Goal: Find specific page/section: Find specific page/section

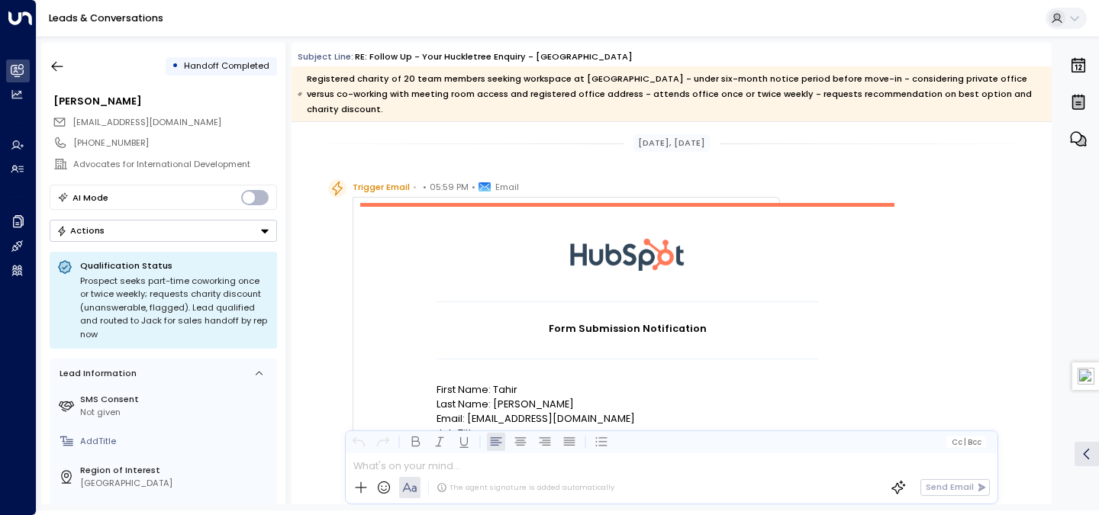
scroll to position [657, 0]
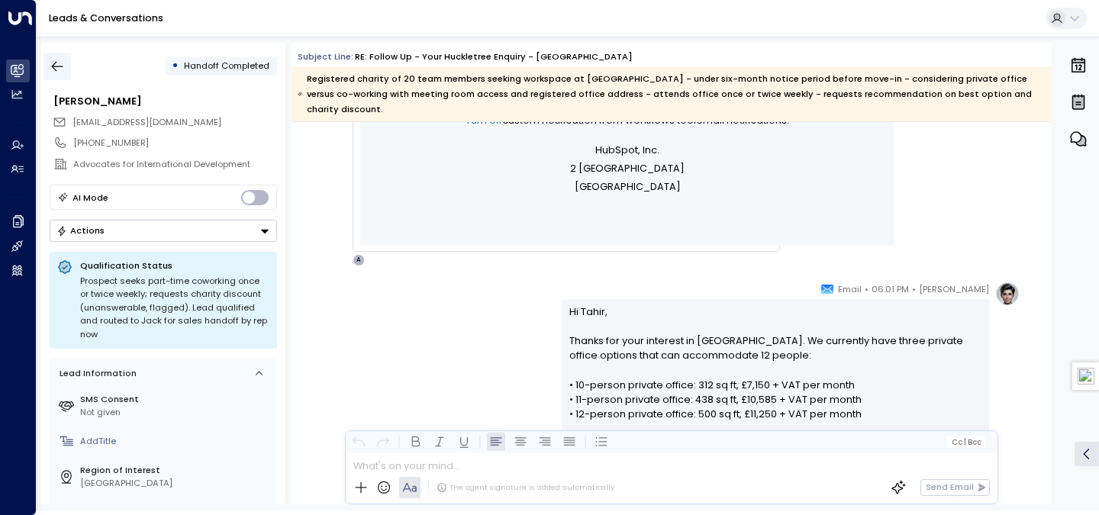
click at [56, 62] on icon "button" at bounding box center [57, 67] width 11 height 10
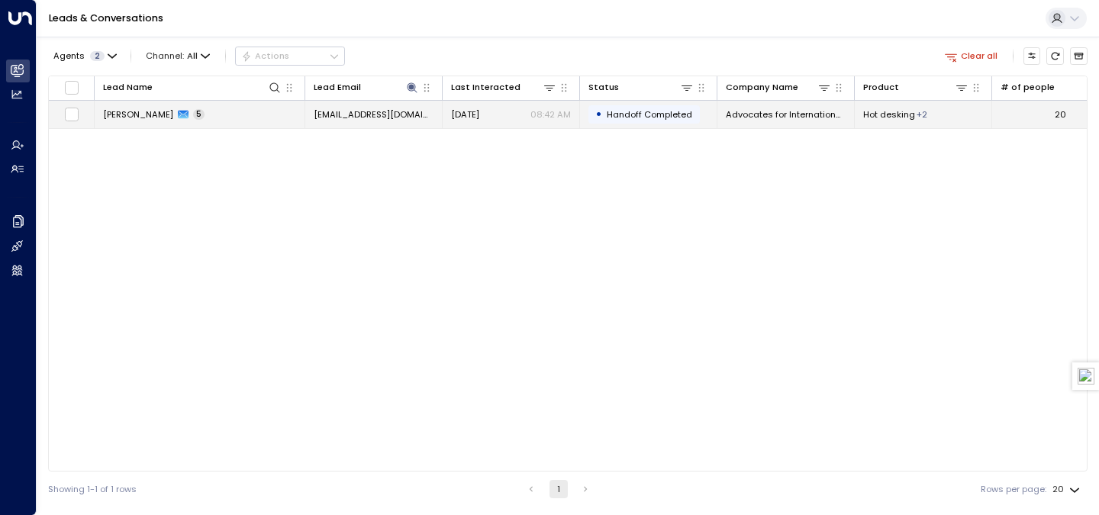
click at [202, 110] on td "Tahir Rauf 5" at bounding box center [200, 114] width 211 height 27
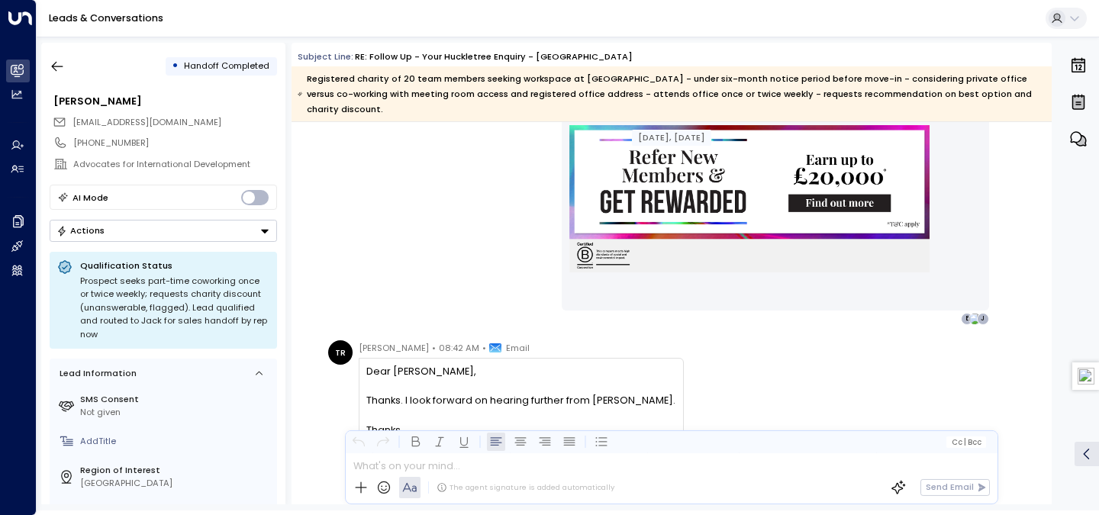
scroll to position [2826, 0]
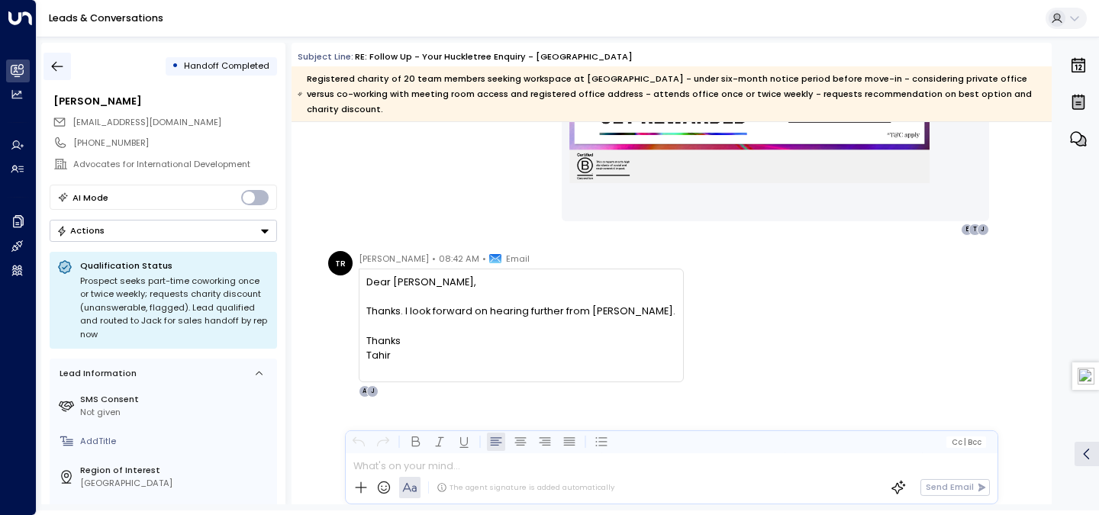
click at [66, 62] on button "button" at bounding box center [57, 66] width 27 height 27
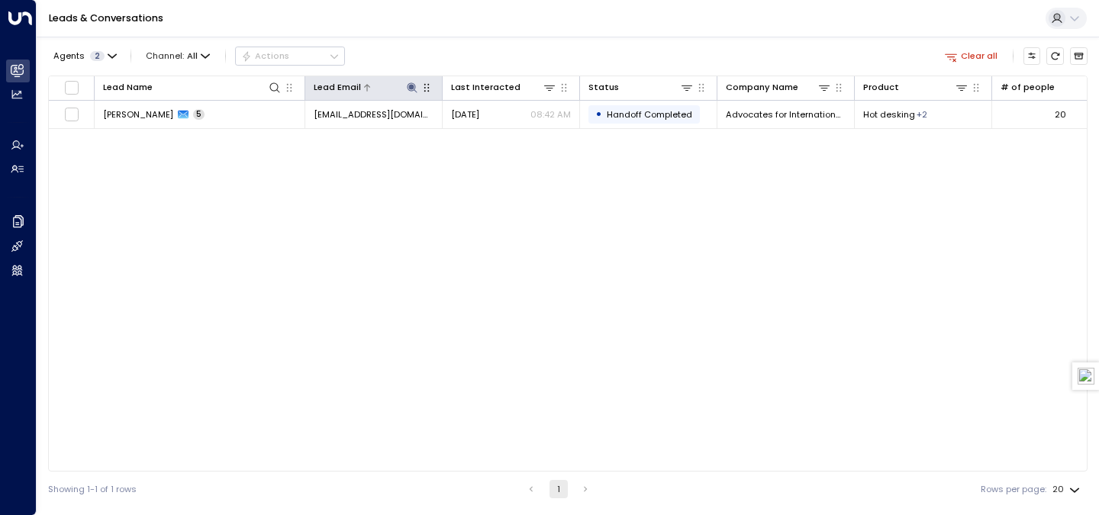
click at [409, 87] on icon at bounding box center [412, 87] width 10 height 10
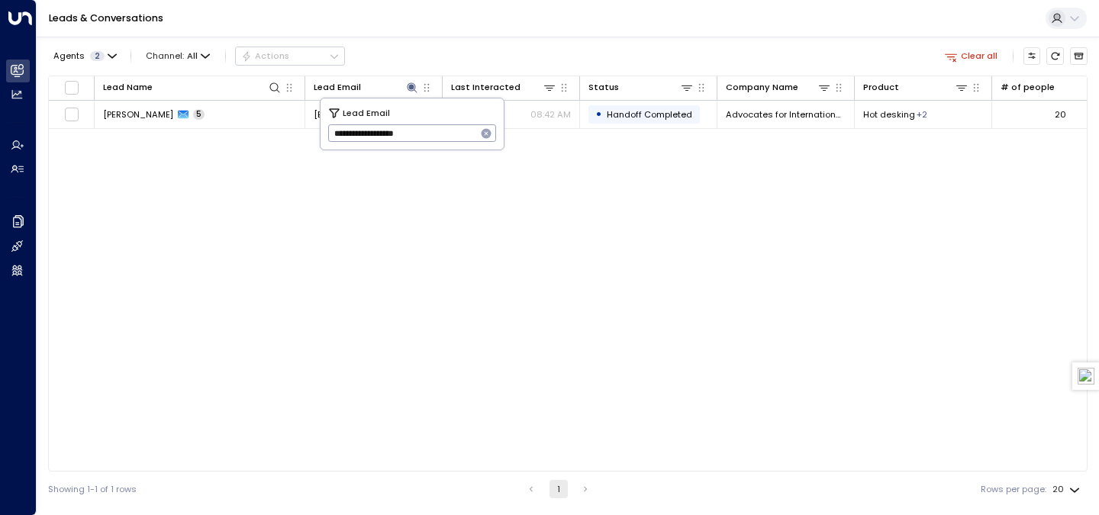
click at [488, 134] on icon "button" at bounding box center [487, 134] width 10 height 10
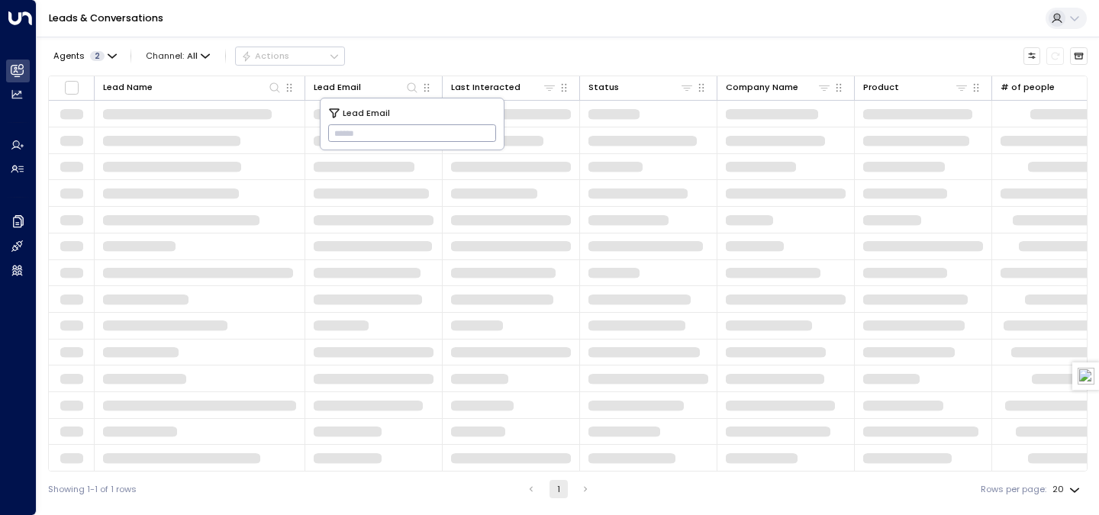
click at [457, 53] on div "Agents 2 Channel: All Actions" at bounding box center [568, 56] width 1040 height 27
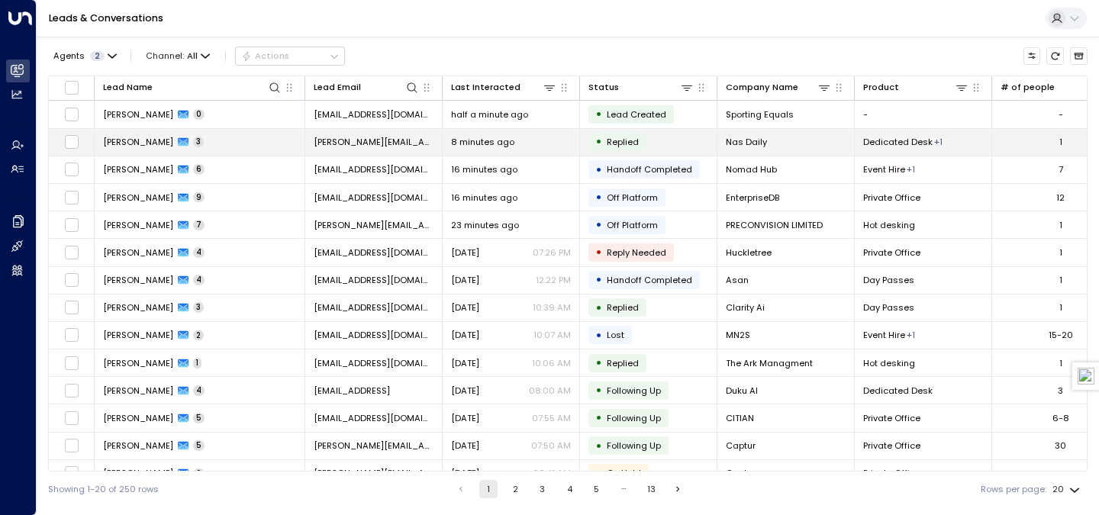
click at [321, 142] on span "tara@nasdaily.com" at bounding box center [374, 142] width 120 height 12
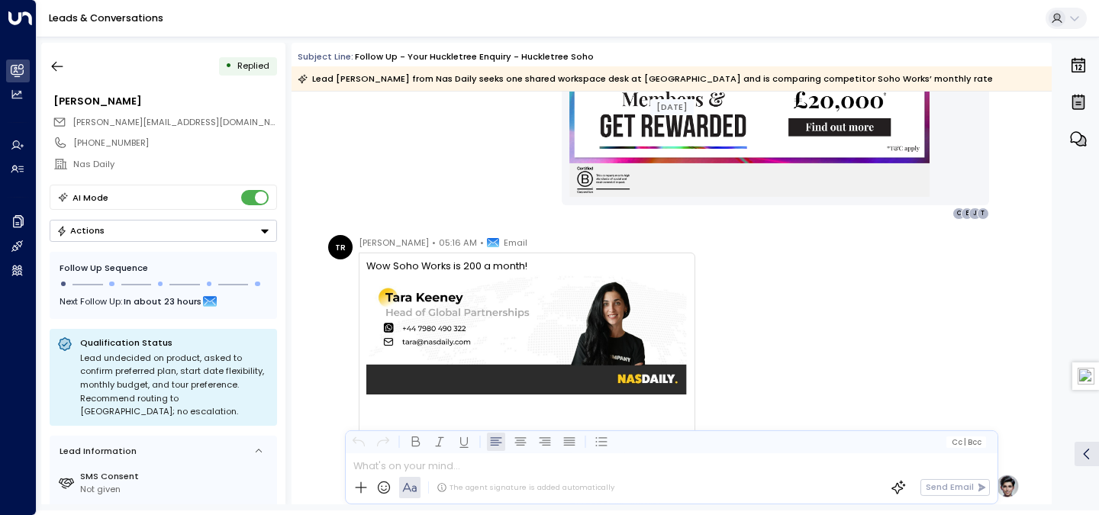
scroll to position [1328, 0]
click at [57, 60] on icon "button" at bounding box center [57, 66] width 15 height 15
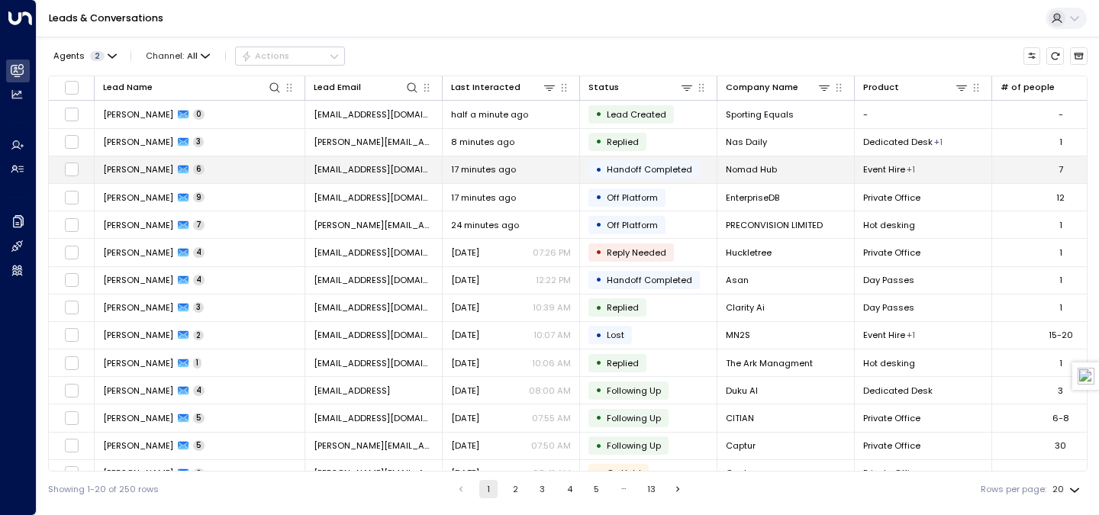
click at [261, 178] on td "Dani Maletic 6" at bounding box center [200, 170] width 211 height 27
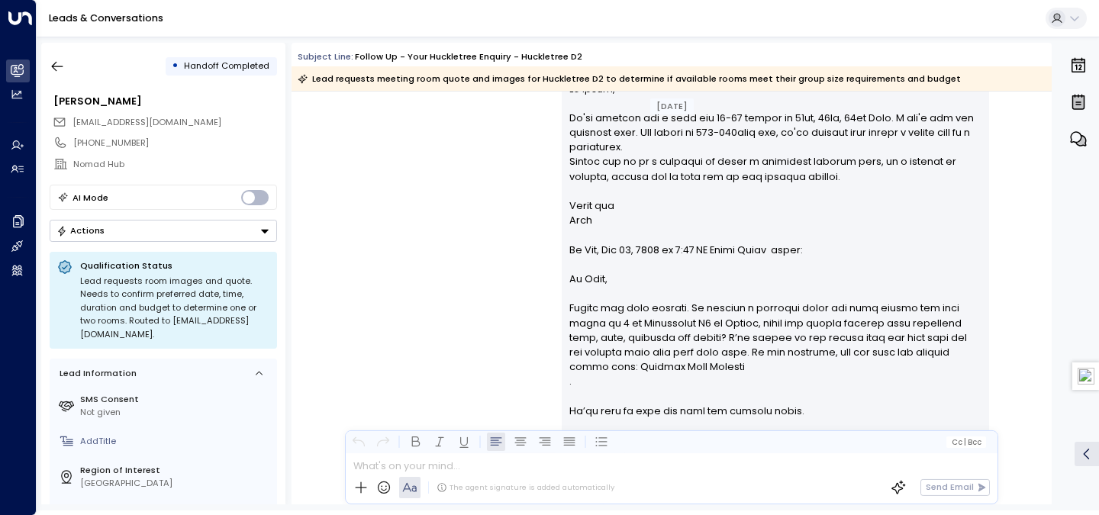
scroll to position [4723, 0]
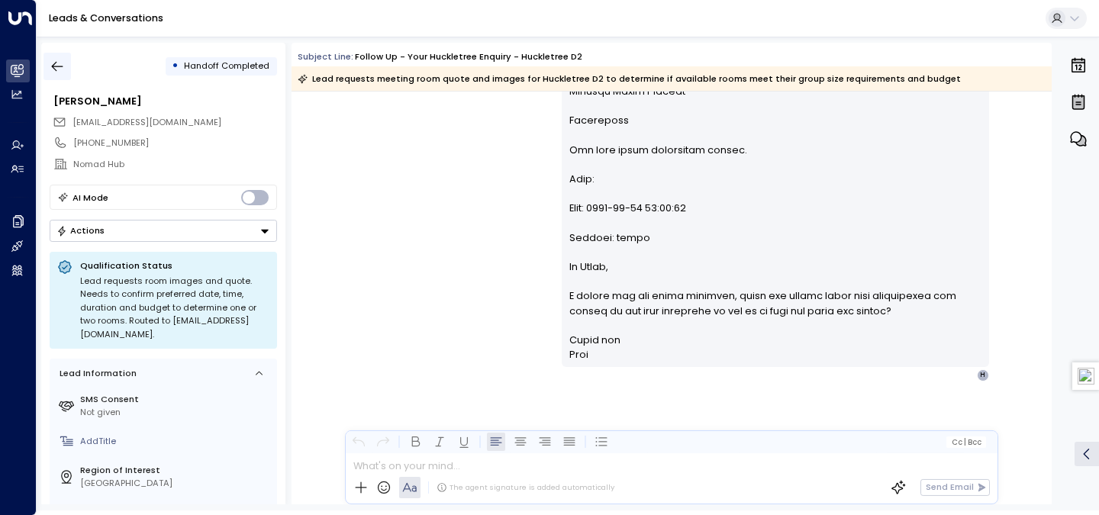
click at [47, 54] on button "button" at bounding box center [57, 66] width 27 height 27
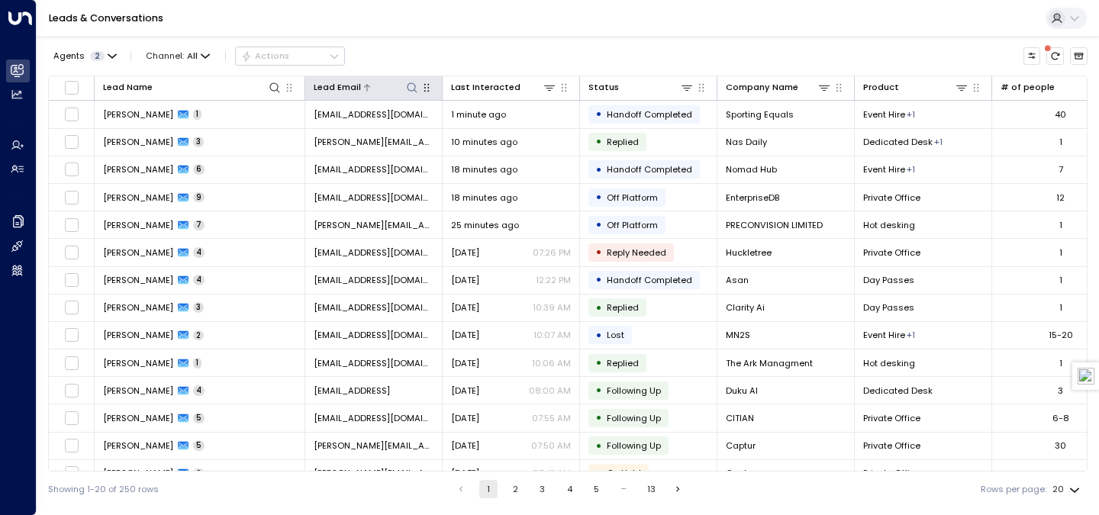
click at [409, 89] on icon at bounding box center [412, 88] width 12 height 12
type input "**********"
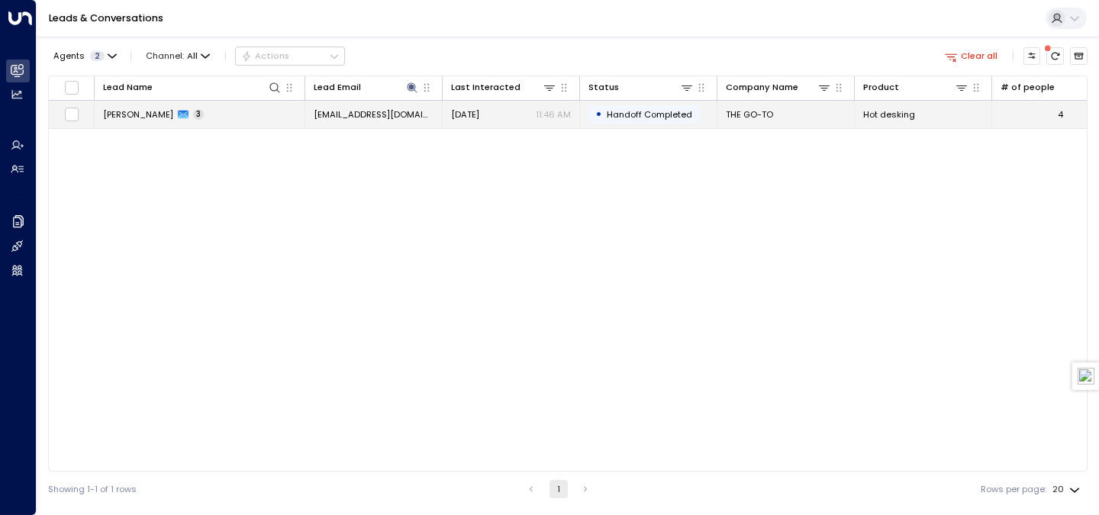
click at [167, 122] on td "Victoire Tardy-Joubert 3" at bounding box center [200, 114] width 211 height 27
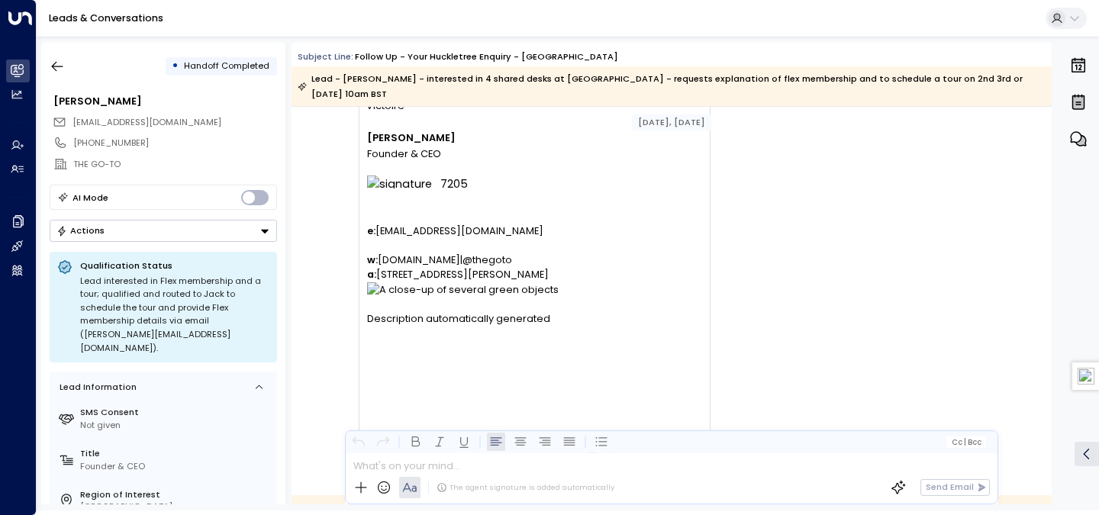
scroll to position [1483, 0]
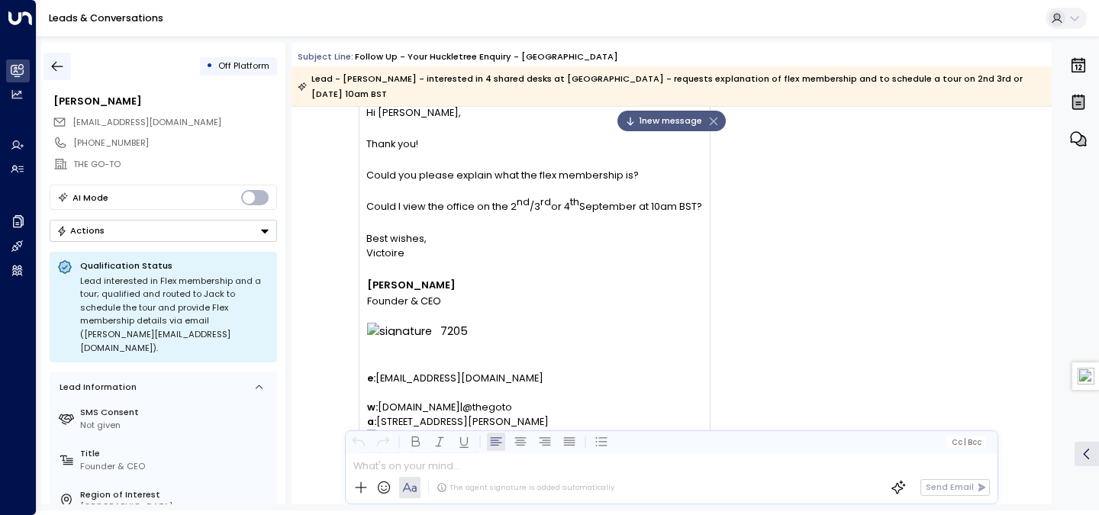
click at [58, 62] on icon "button" at bounding box center [57, 66] width 15 height 15
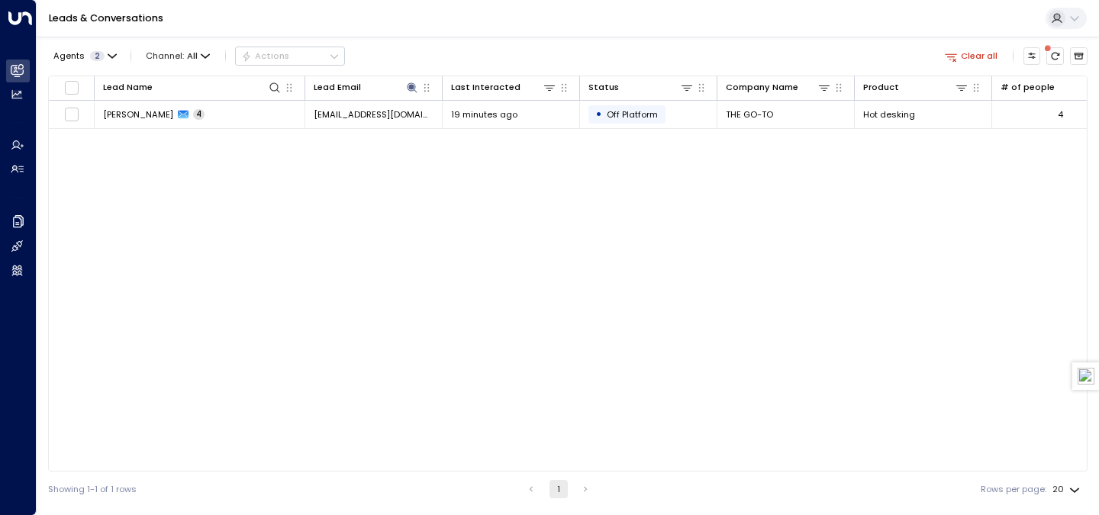
click at [963, 53] on button "Clear all" at bounding box center [971, 55] width 63 height 17
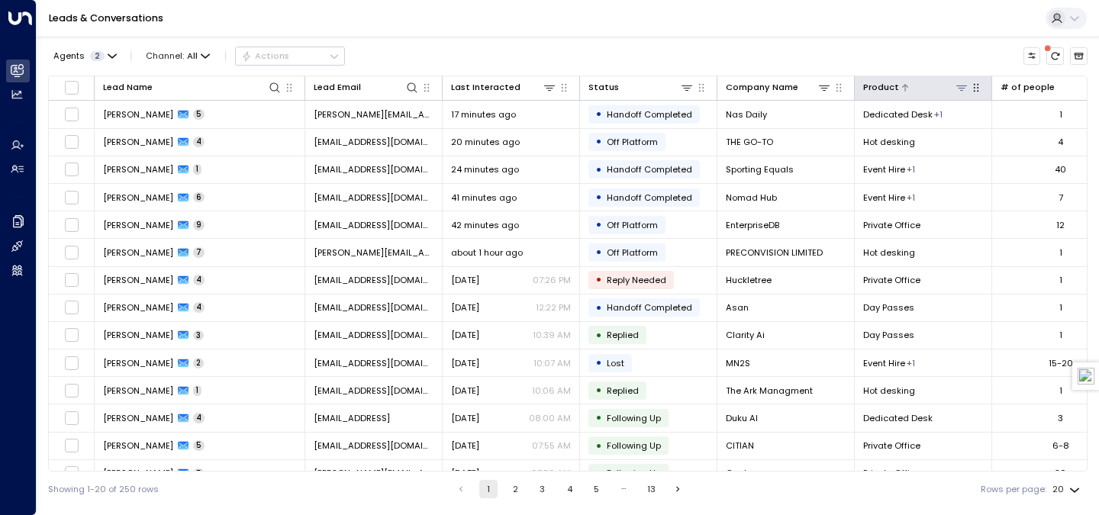
click at [963, 86] on icon at bounding box center [962, 88] width 12 height 12
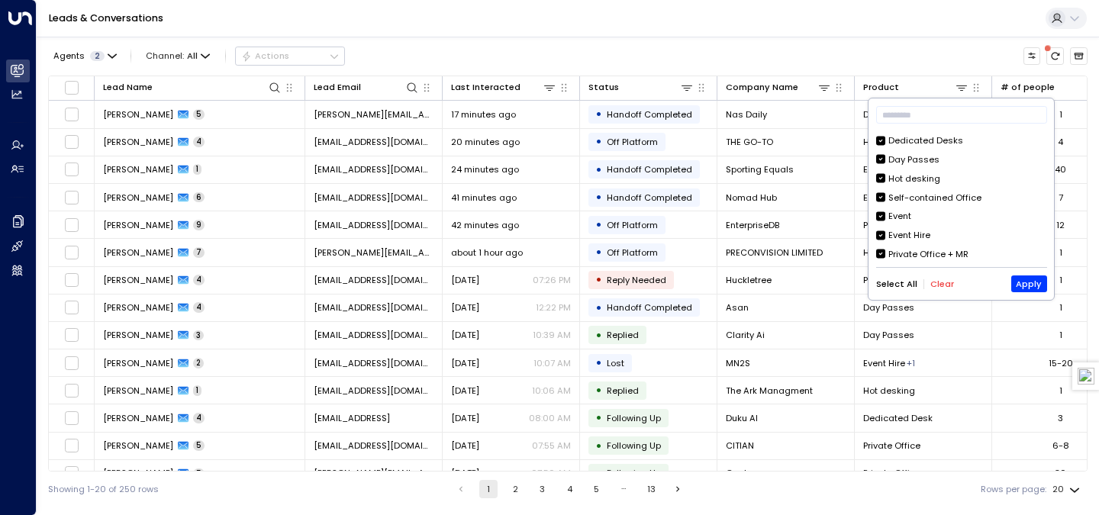
scroll to position [93, 0]
